Goal: Transaction & Acquisition: Purchase product/service

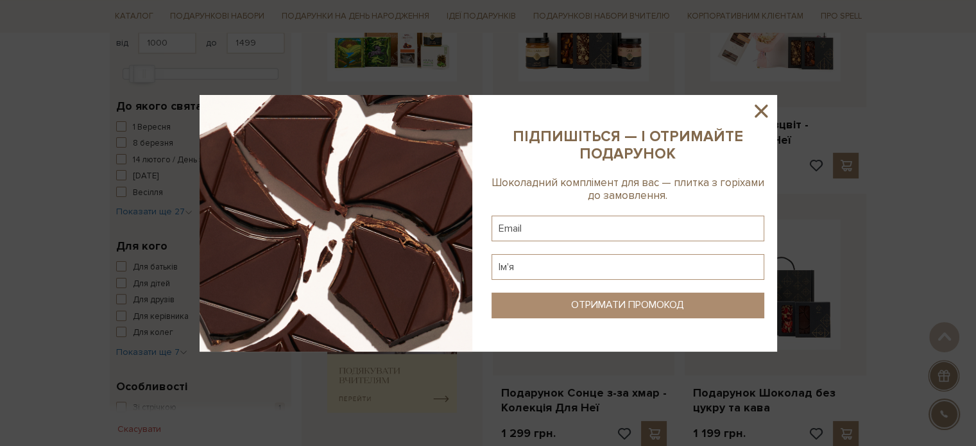
scroll to position [321, 0]
click at [762, 110] on icon at bounding box center [760, 111] width 13 height 13
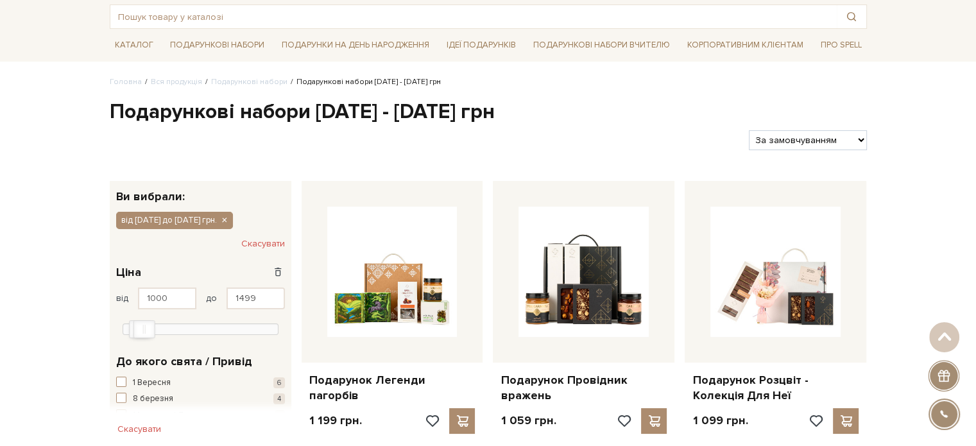
scroll to position [64, 0]
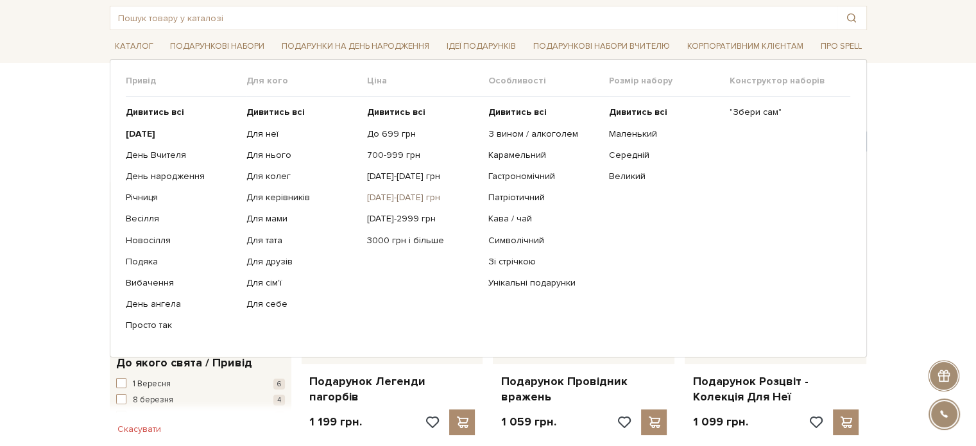
click at [400, 194] on link "[DATE]-[DATE] грн" at bounding box center [422, 198] width 111 height 12
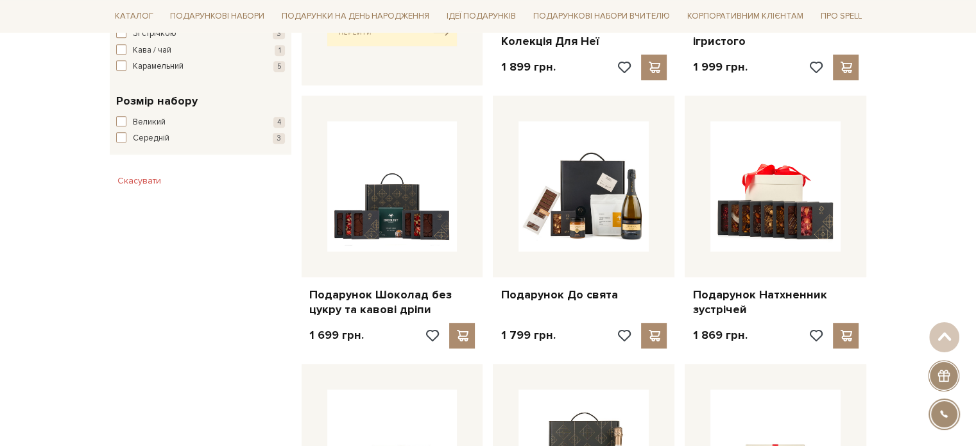
scroll to position [706, 0]
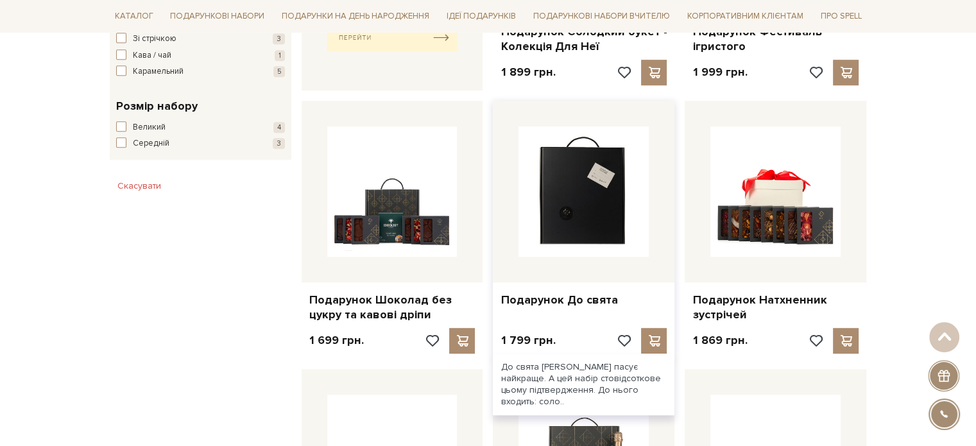
click at [575, 208] on img at bounding box center [583, 191] width 130 height 130
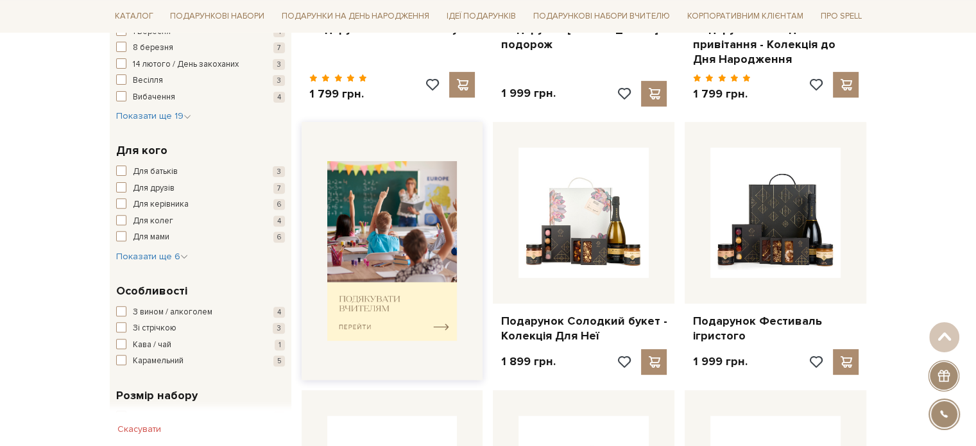
scroll to position [128, 0]
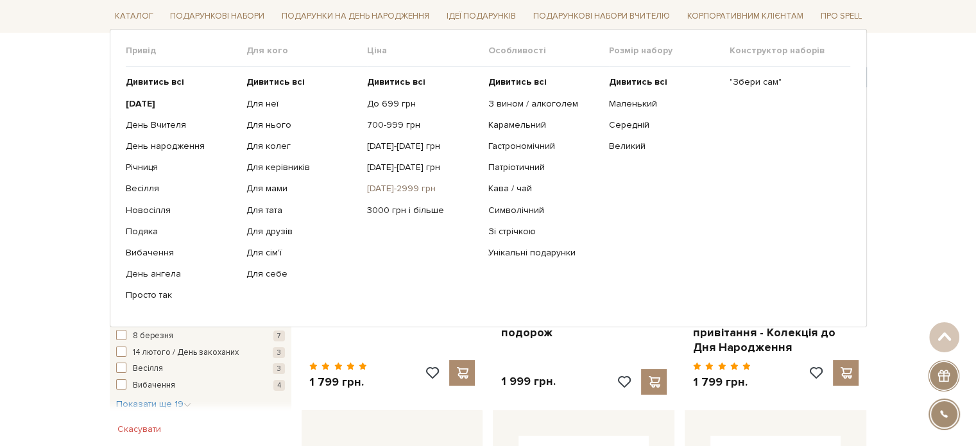
click at [398, 187] on link "[DATE]-2999 грн" at bounding box center [422, 189] width 111 height 12
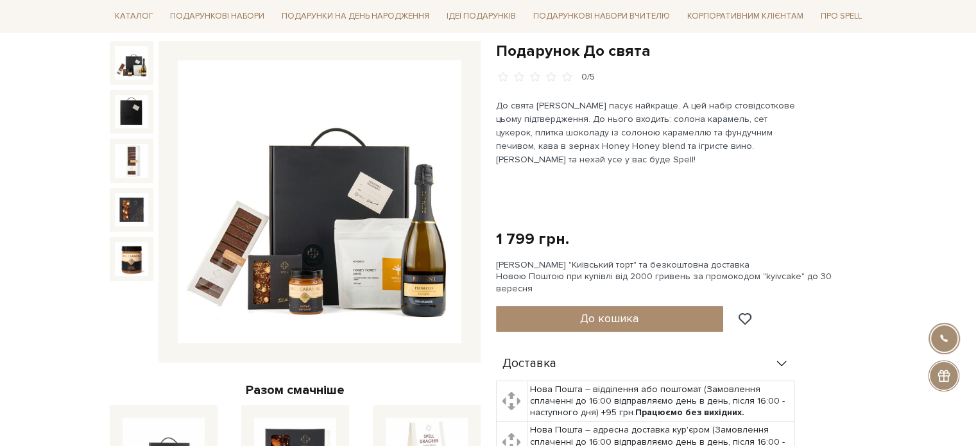
click at [378, 196] on img at bounding box center [320, 202] width 284 height 284
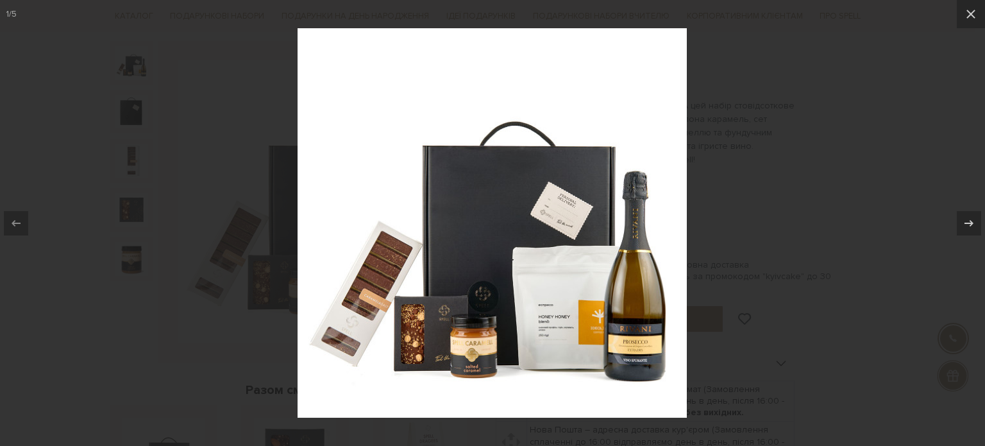
click at [872, 118] on div at bounding box center [492, 223] width 985 height 446
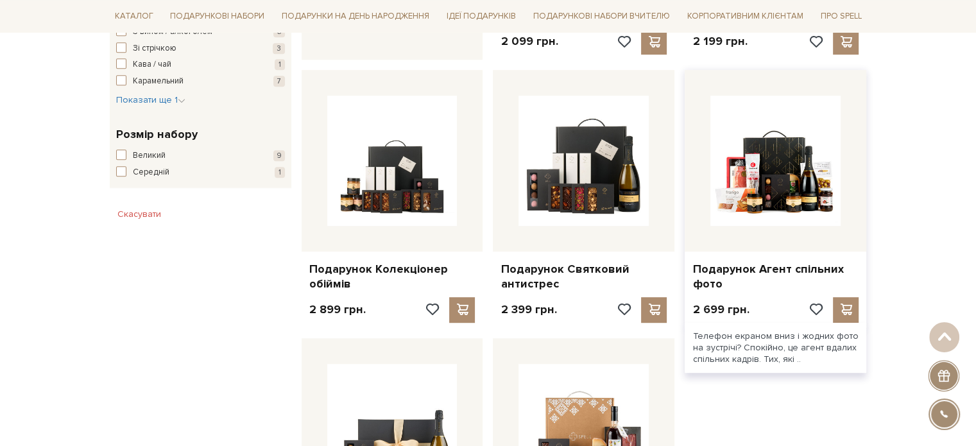
scroll to position [706, 0]
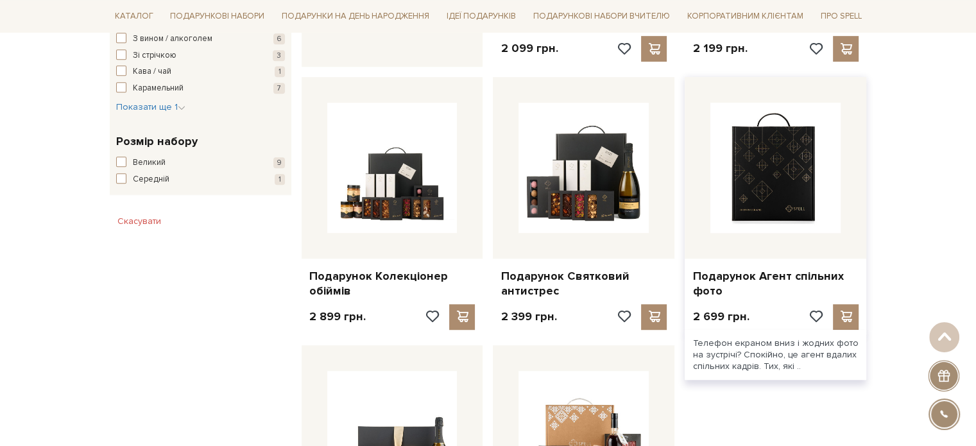
click at [780, 186] on img at bounding box center [775, 168] width 130 height 130
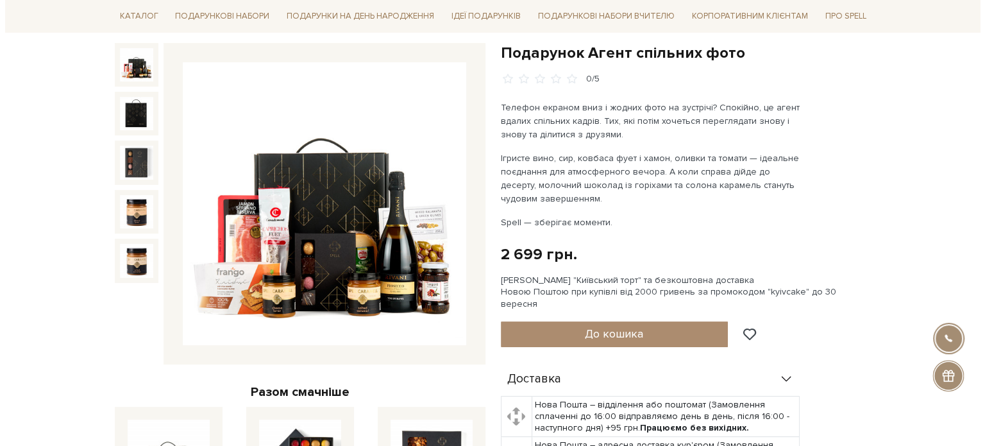
scroll to position [128, 0]
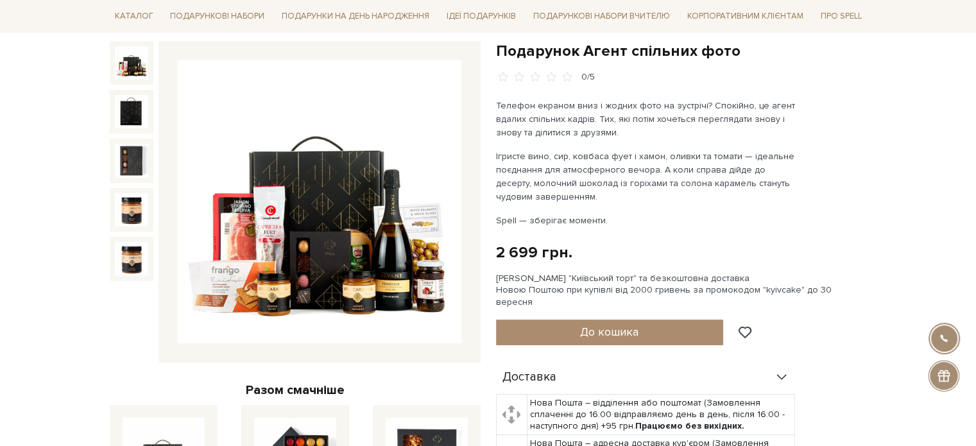
drag, startPoint x: 350, startPoint y: 261, endPoint x: 292, endPoint y: 210, distance: 77.2
click at [292, 210] on img at bounding box center [320, 202] width 284 height 284
